Goal: Task Accomplishment & Management: Use online tool/utility

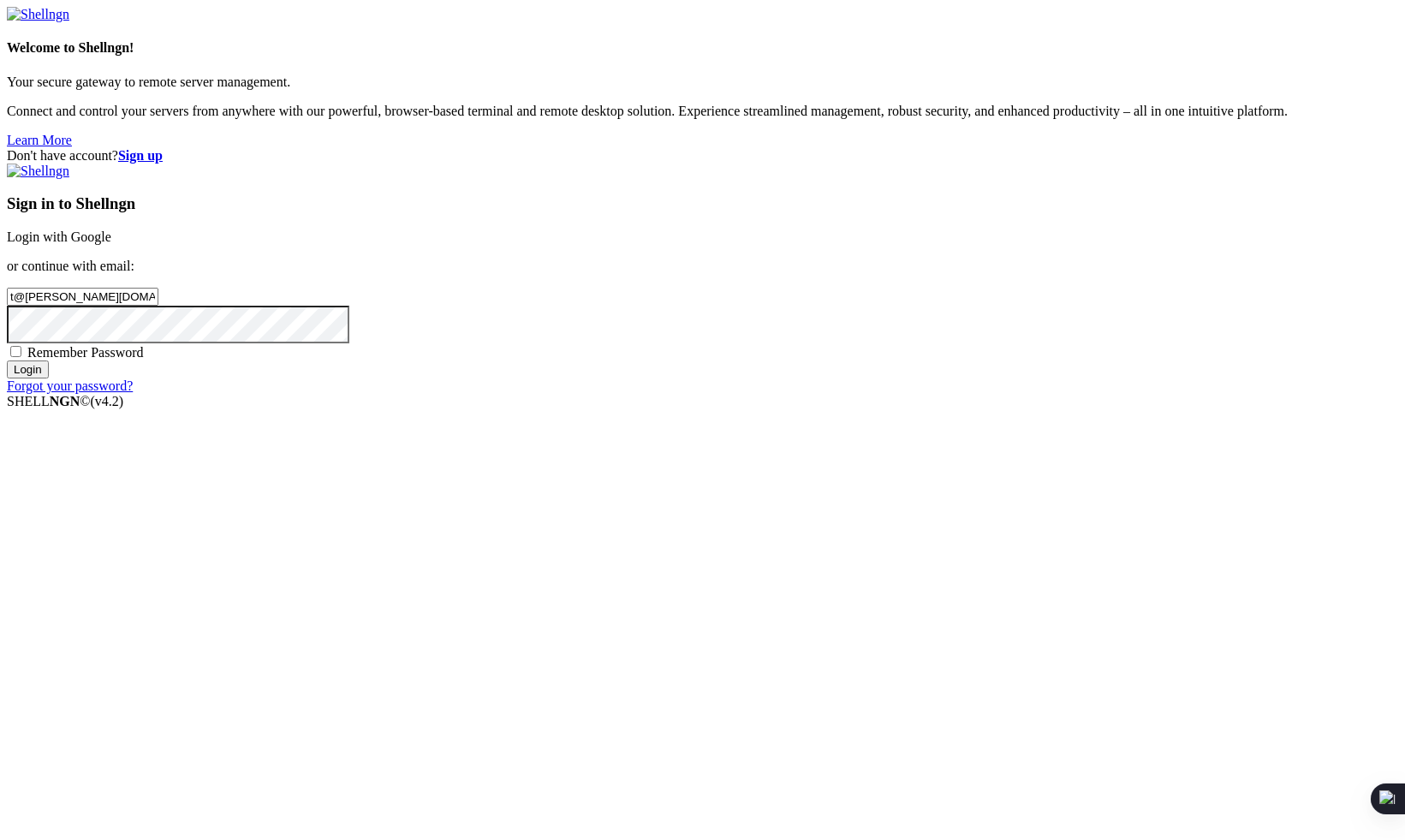
click at [49, 379] on input "Login" at bounding box center [28, 370] width 42 height 18
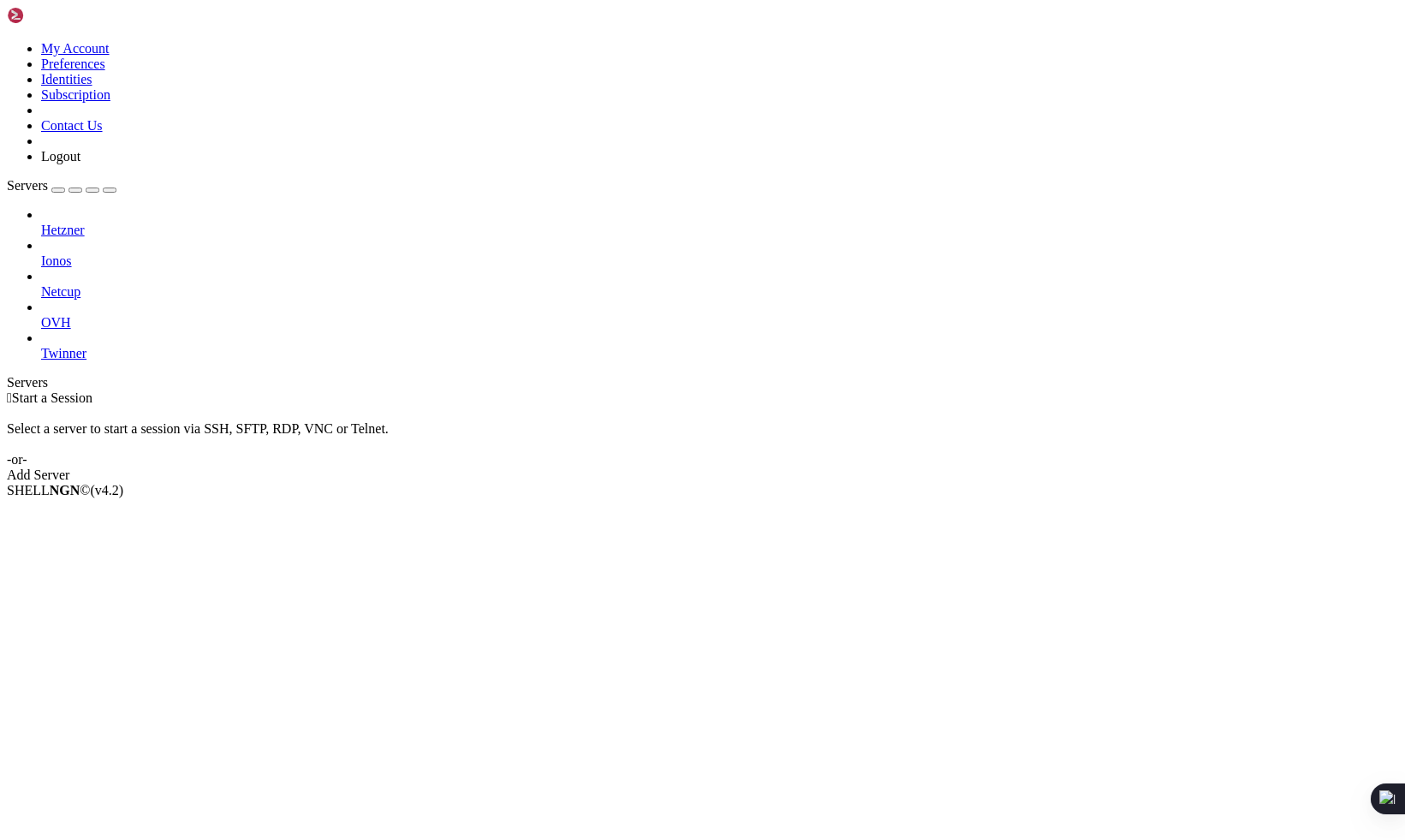
click at [87, 346] on span "Twinner" at bounding box center [64, 353] width 46 height 15
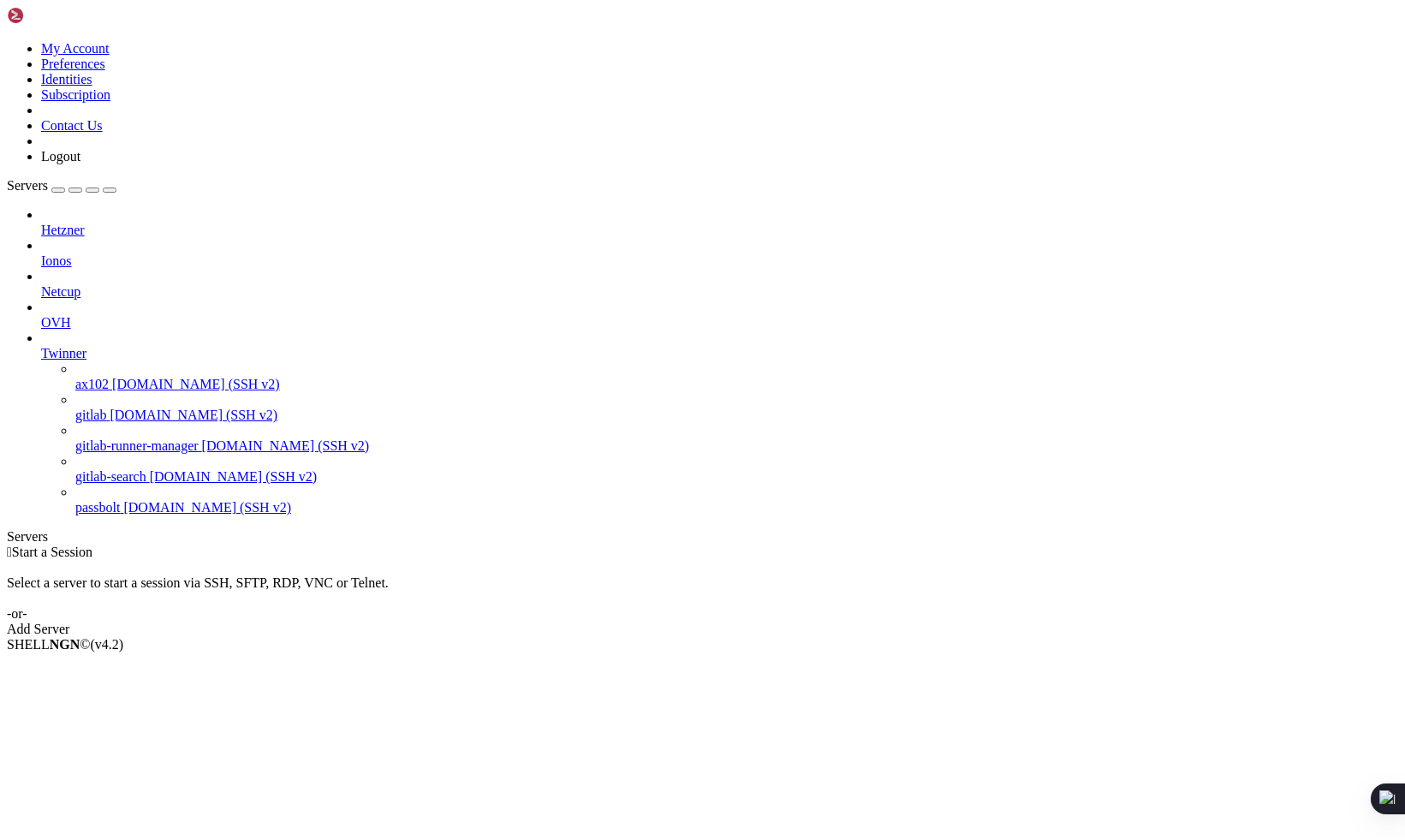
click at [87, 346] on span "Twinner" at bounding box center [64, 353] width 46 height 15
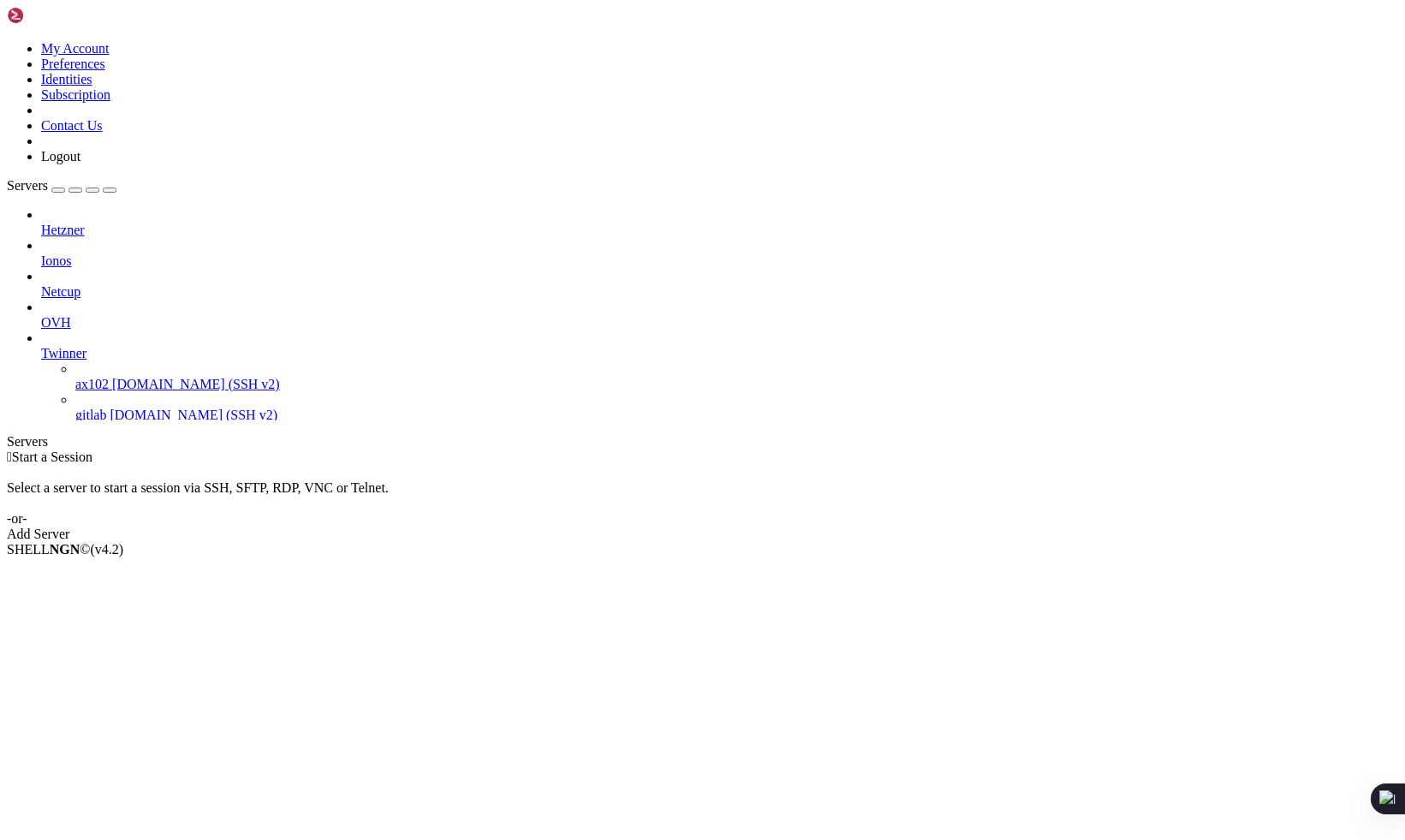
click at [71, 315] on span "OVH" at bounding box center [56, 322] width 30 height 15
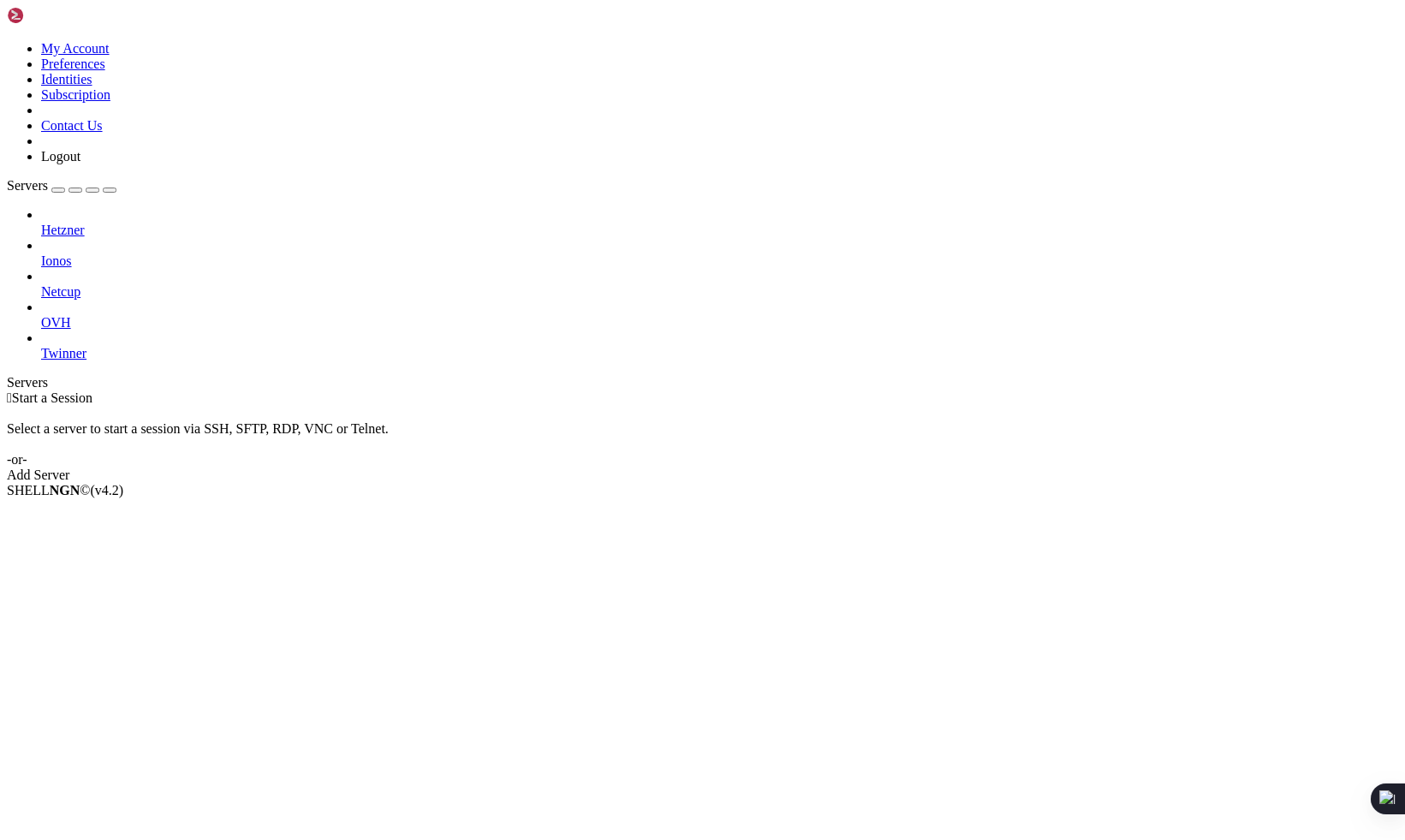
click at [71, 315] on span "OVH" at bounding box center [56, 322] width 30 height 15
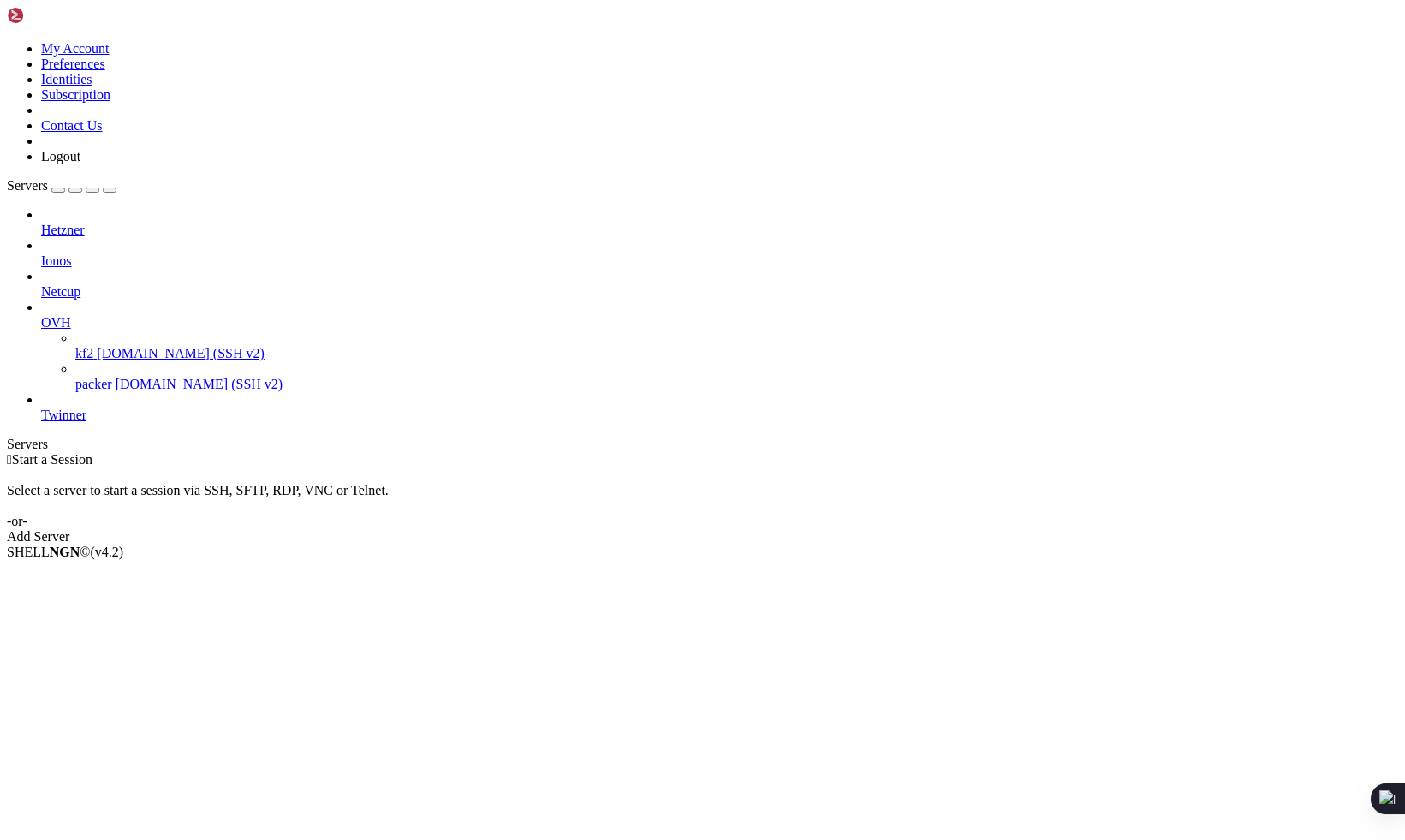
click at [102, 377] on link "packer [DOMAIN_NAME] (SSH v2)" at bounding box center [737, 384] width 1323 height 15
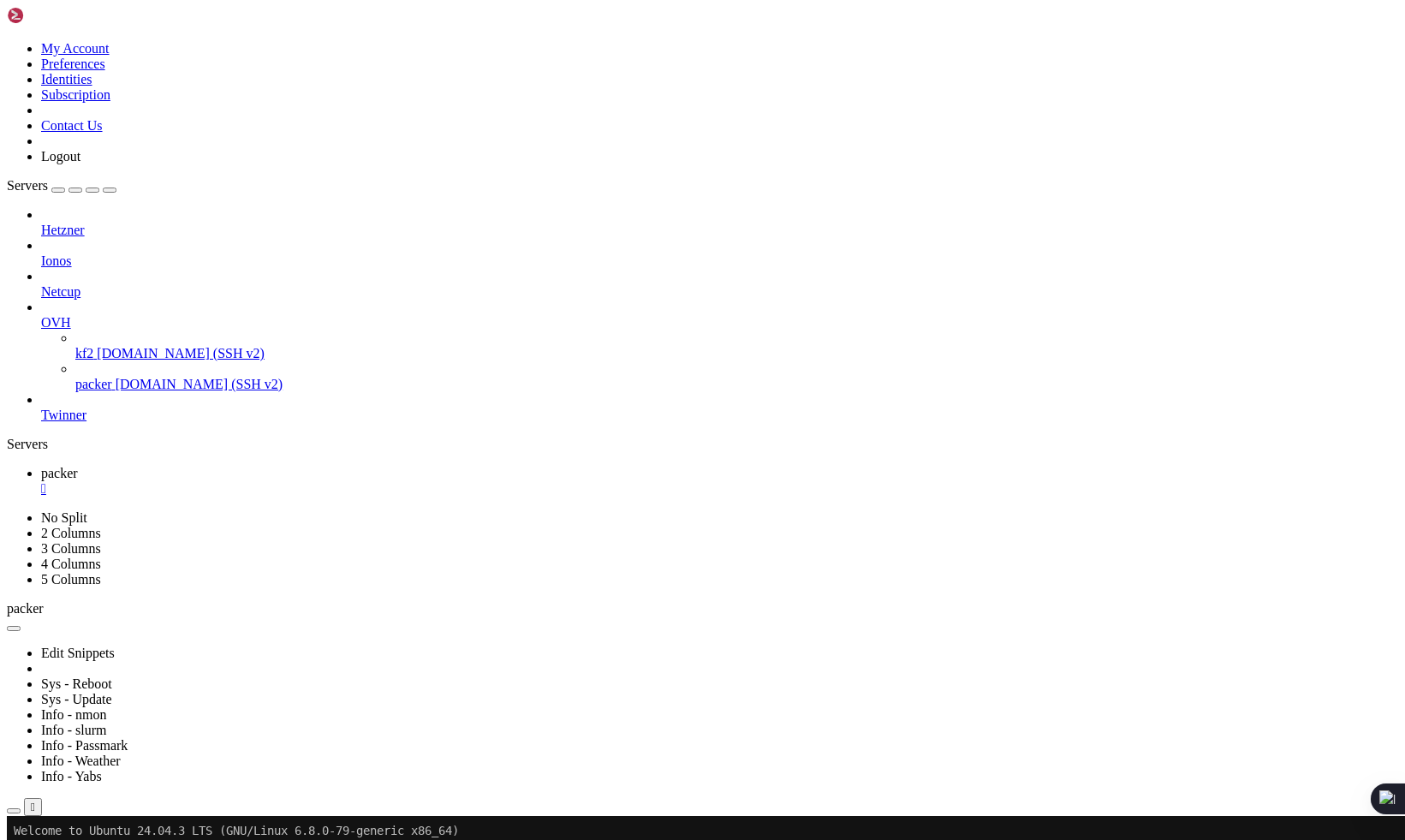
click at [295, 481] on div "" at bounding box center [719, 488] width 1357 height 15
